Goal: Information Seeking & Learning: Learn about a topic

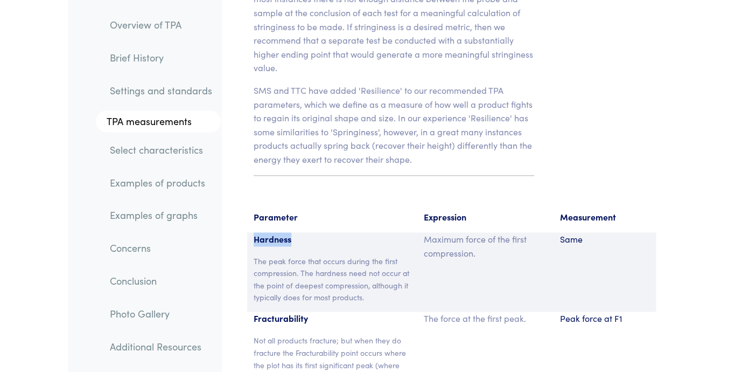
scroll to position [7893, 0]
drag, startPoint x: 254, startPoint y: 208, endPoint x: 297, endPoint y: 218, distance: 44.3
click at [297, 255] on p "The peak force that occurs during the first compression. The hardness need not …" at bounding box center [332, 279] width 157 height 48
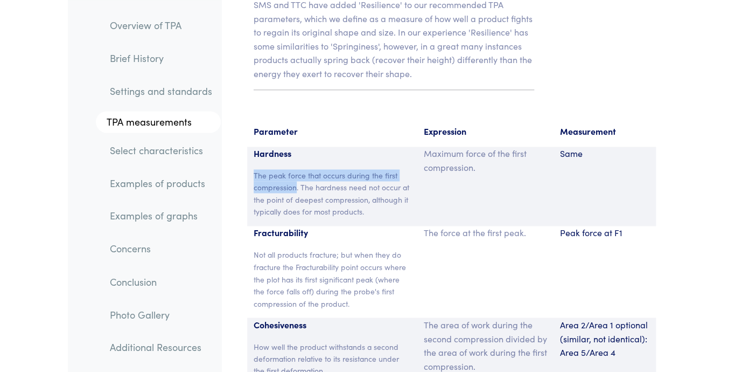
scroll to position [7980, 0]
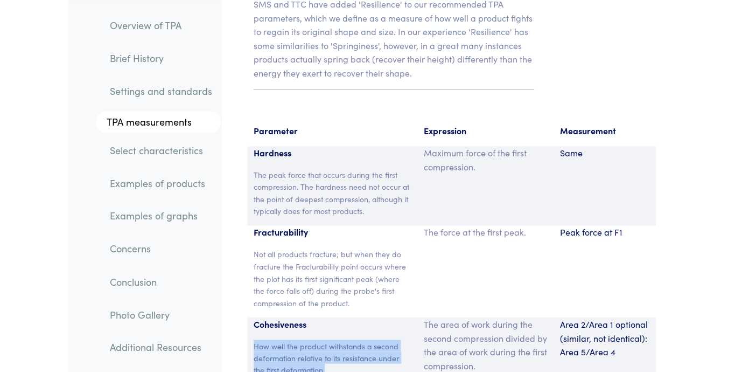
drag, startPoint x: 254, startPoint y: 293, endPoint x: 332, endPoint y: 316, distance: 82.0
click at [332, 339] on p "How well the product withstands a second deformation relative to its resistance…" at bounding box center [332, 357] width 157 height 36
copy p "How well the product withstands a second deformation relative to its resistance…"
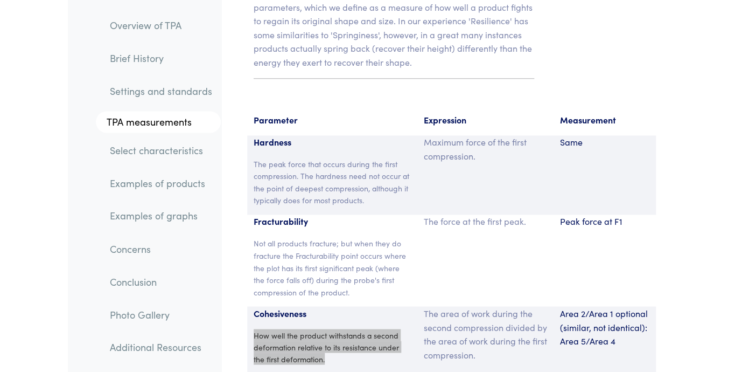
scroll to position [8005, 0]
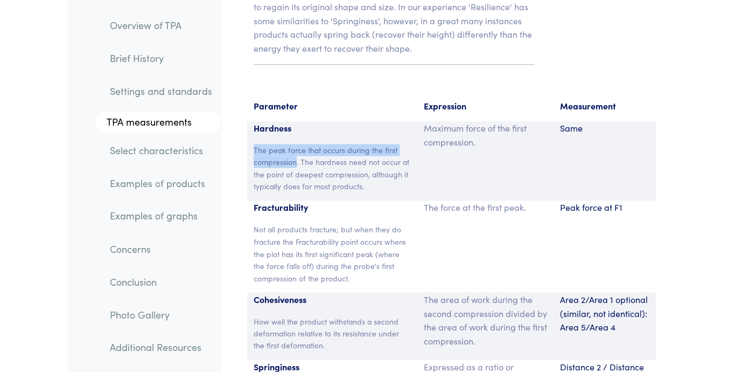
drag, startPoint x: 255, startPoint y: 98, endPoint x: 296, endPoint y: 107, distance: 42.4
click at [296, 144] on p "The peak force that occurs during the first compression. The hardness need not …" at bounding box center [332, 168] width 157 height 48
copy p "The peak force that occurs during the first compression"
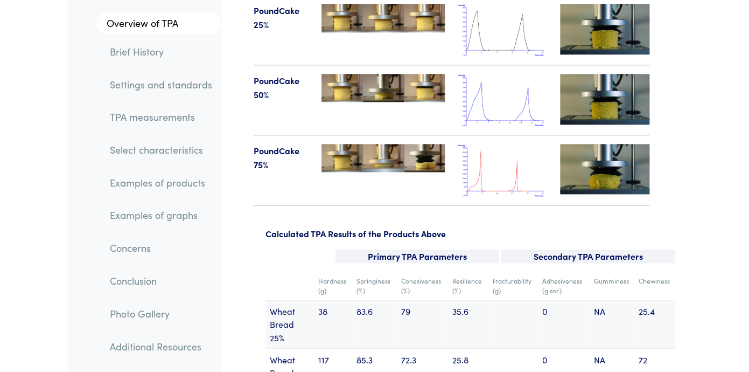
scroll to position [324, 0]
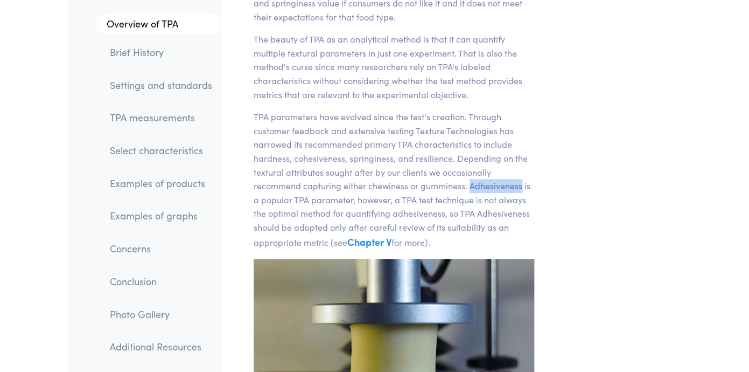
click at [190, 81] on link "Settings and standards" at bounding box center [161, 84] width 120 height 25
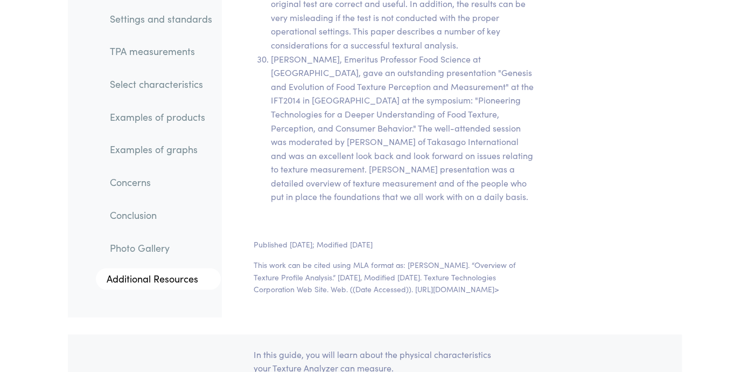
scroll to position [24368, 0]
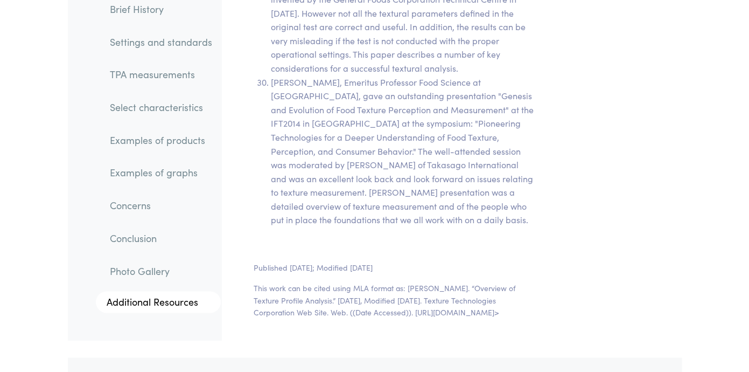
drag, startPoint x: 251, startPoint y: 103, endPoint x: 508, endPoint y: 159, distance: 263.4
click at [508, 248] on section "Published December 2015; Modified October 2023 This work can be cited using MLA…" at bounding box center [394, 294] width 332 height 92
copy p "This work can be cited using MLA format as: [PERSON_NAME]. “Overview of Texture…"
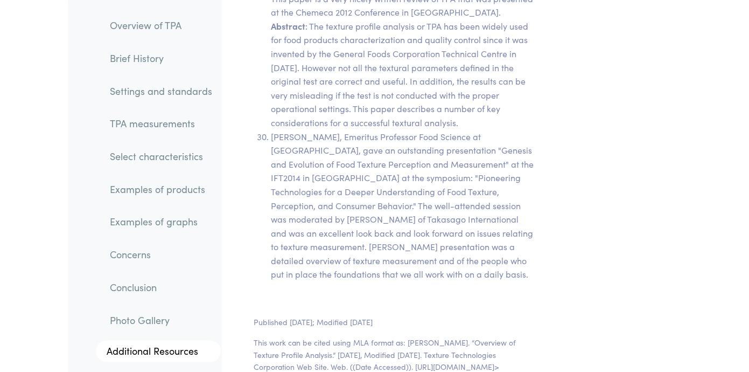
drag, startPoint x: 253, startPoint y: 135, endPoint x: 517, endPoint y: 206, distance: 273.6
click at [517, 303] on section "Published December 2015; Modified October 2023 This work can be cited using MLA…" at bounding box center [394, 349] width 332 height 92
copy section "Published December 2015; Modified October 2023 This work can be cited using MLA…"
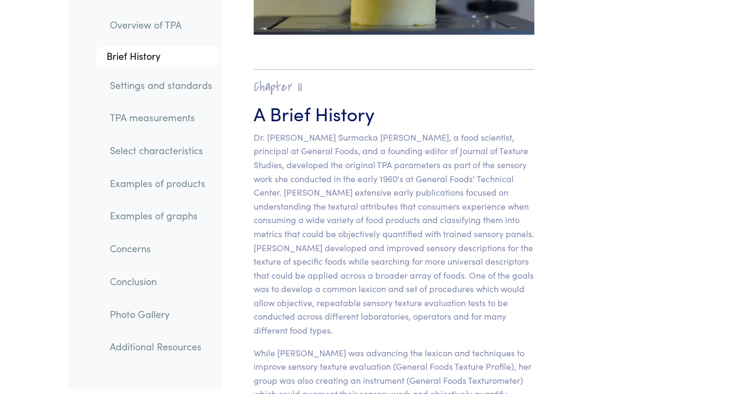
scroll to position [702, 0]
